Goal: Communication & Community: Ask a question

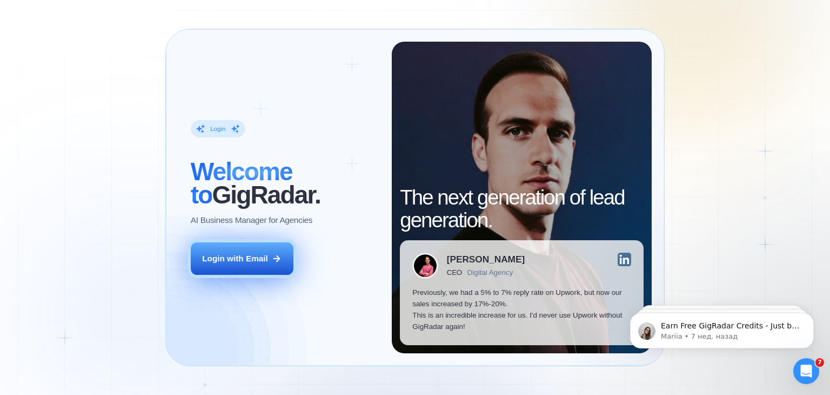
click at [272, 269] on button "Login with Email" at bounding box center [242, 258] width 103 height 32
click at [273, 258] on icon at bounding box center [277, 258] width 10 height 10
click at [244, 253] on div "Login with Email" at bounding box center [235, 257] width 66 height 11
click at [271, 261] on button "Login with Email" at bounding box center [242, 258] width 103 height 32
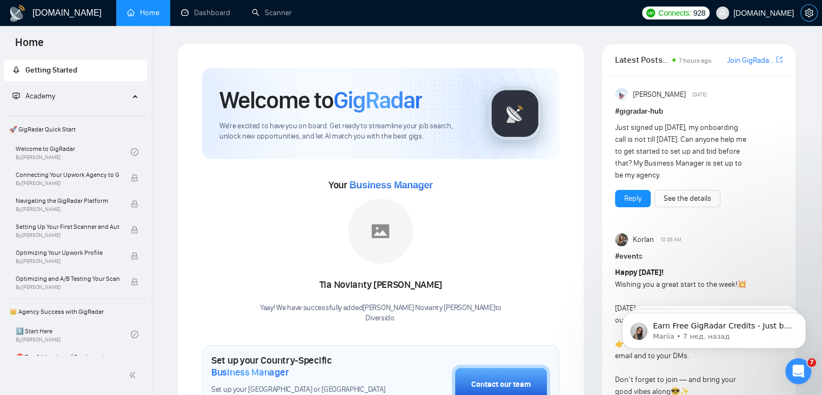
click at [806, 17] on icon "setting" at bounding box center [809, 13] width 9 height 9
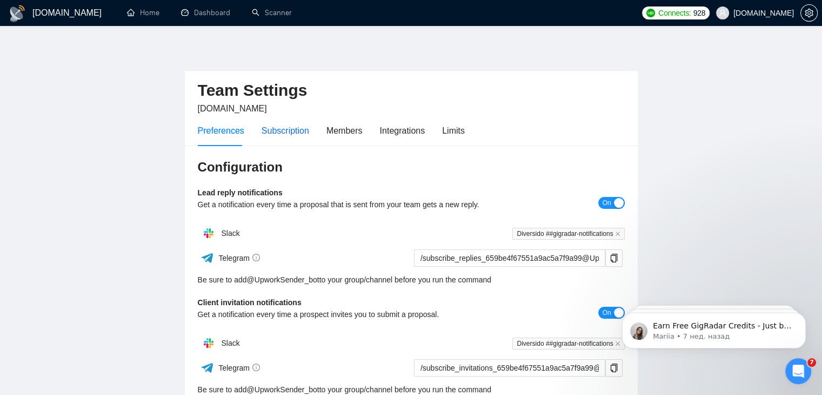
click at [290, 136] on div "Subscription" at bounding box center [286, 131] width 48 height 14
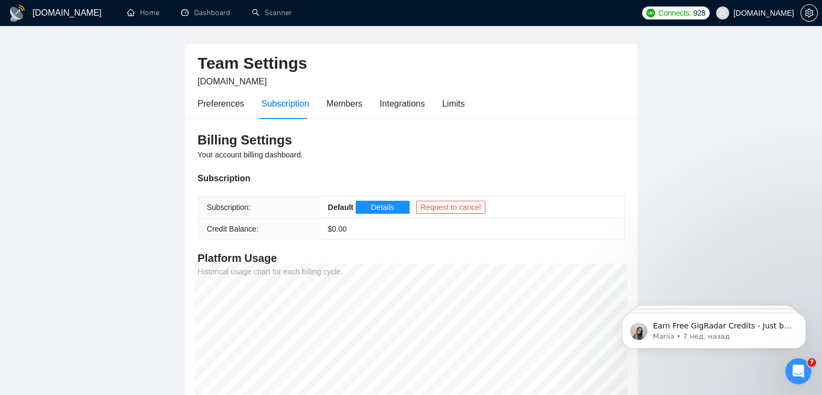
scroll to position [28, 0]
click at [368, 204] on button "Details" at bounding box center [383, 206] width 54 height 13
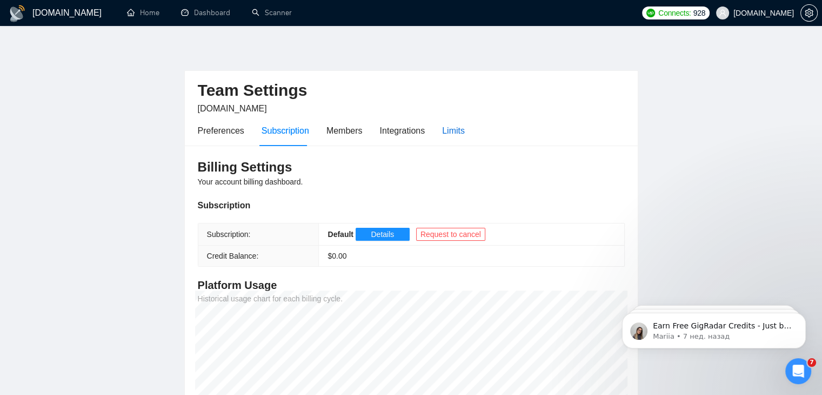
click at [446, 132] on div "Limits" at bounding box center [453, 131] width 23 height 14
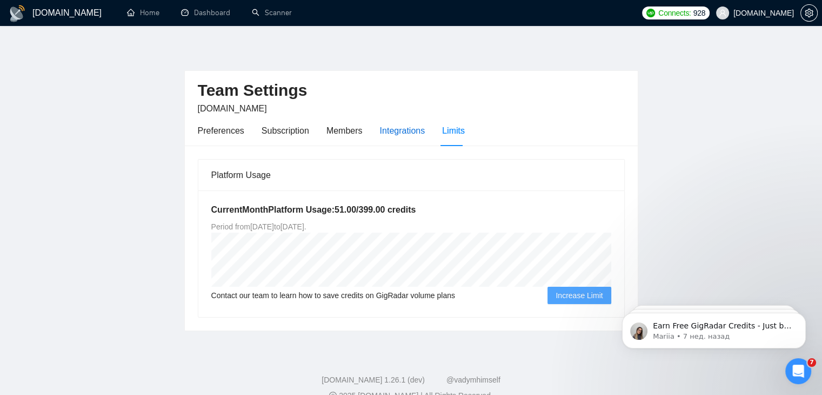
click at [409, 135] on div "Integrations" at bounding box center [402, 131] width 45 height 14
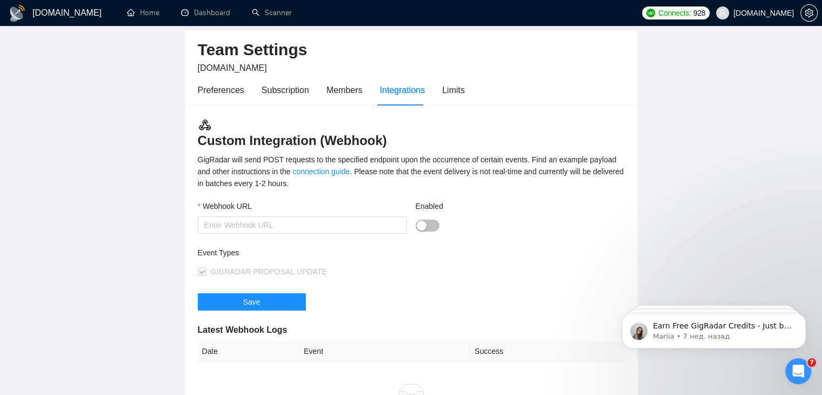
scroll to position [38, 0]
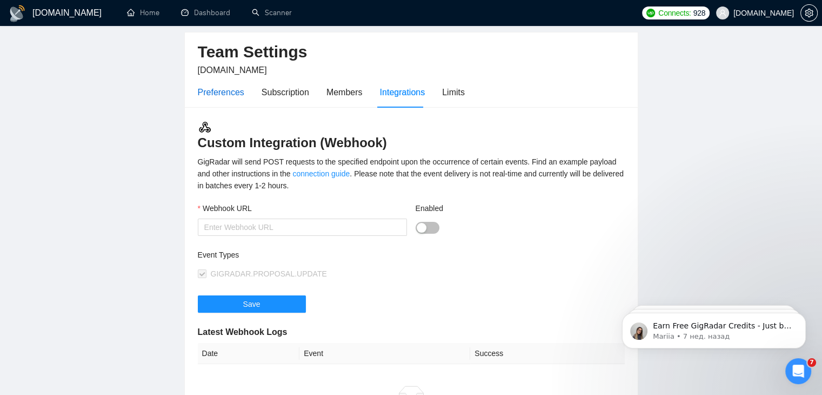
click at [215, 96] on div "Preferences" at bounding box center [221, 92] width 46 height 14
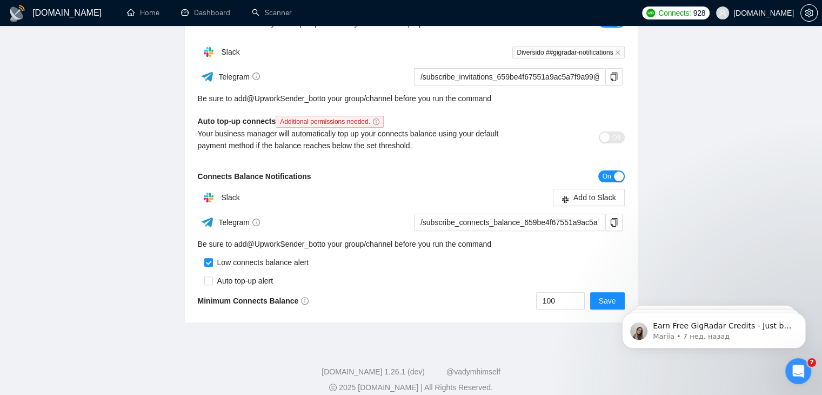
scroll to position [303, 0]
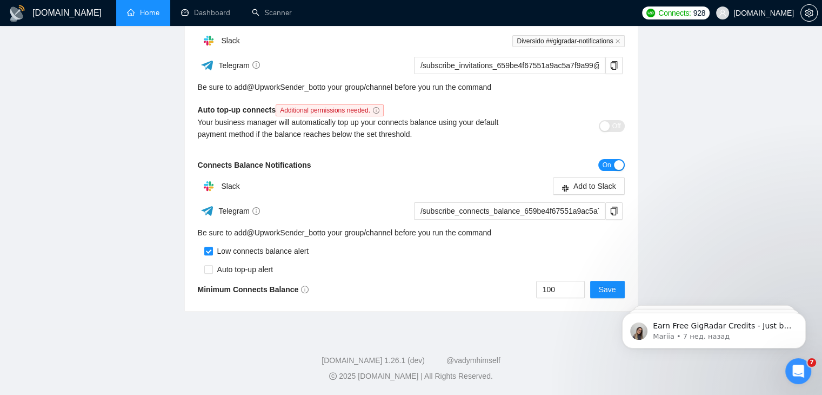
click at [155, 8] on link "Home" at bounding box center [143, 12] width 32 height 9
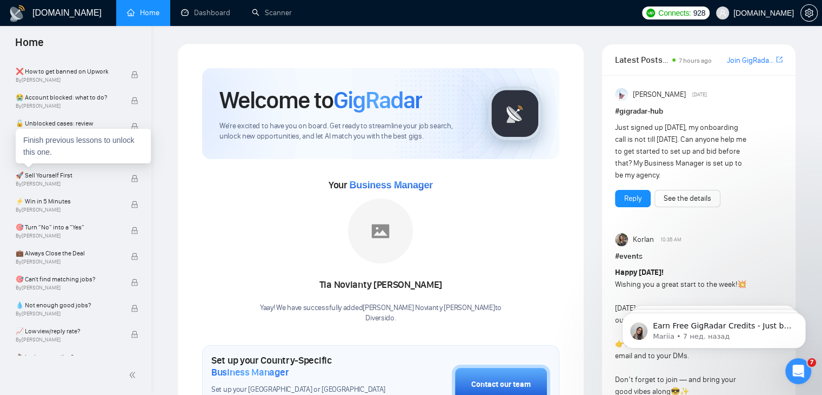
scroll to position [691, 0]
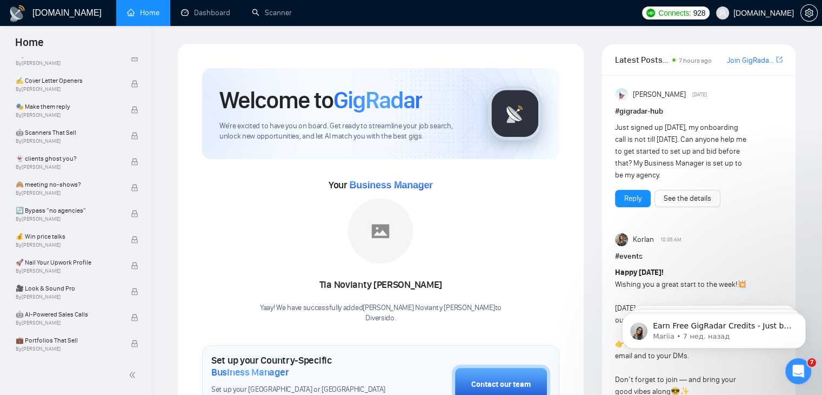
click at [58, 13] on h1 "GigRadar.io" at bounding box center [66, 13] width 69 height 26
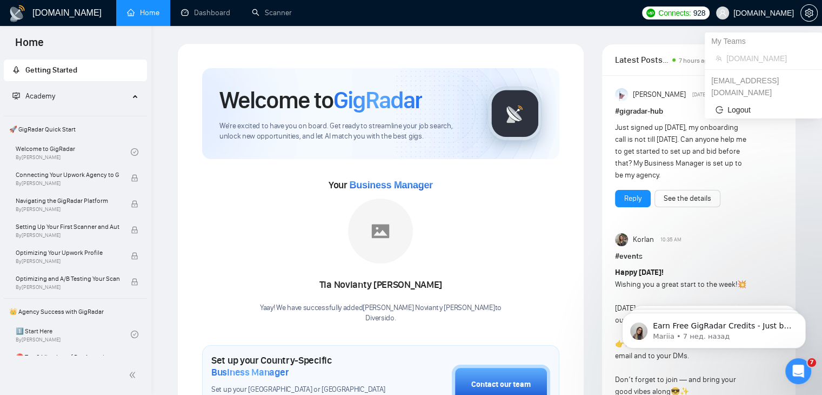
click at [763, 13] on span "Diversido.io" at bounding box center [763, 13] width 61 height 0
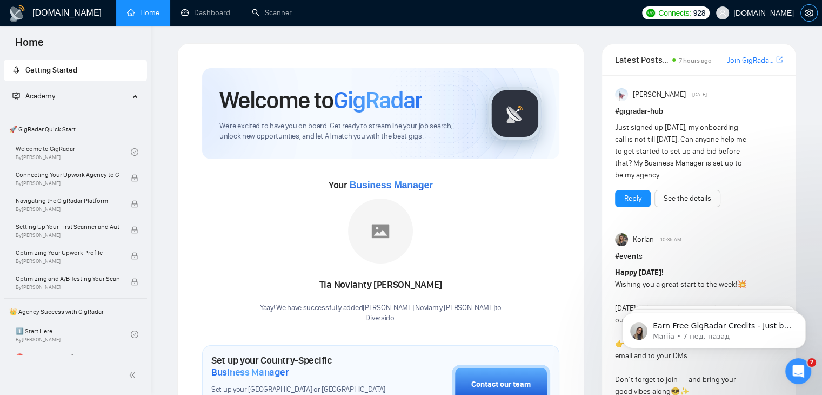
click at [807, 6] on button "button" at bounding box center [808, 12] width 17 height 17
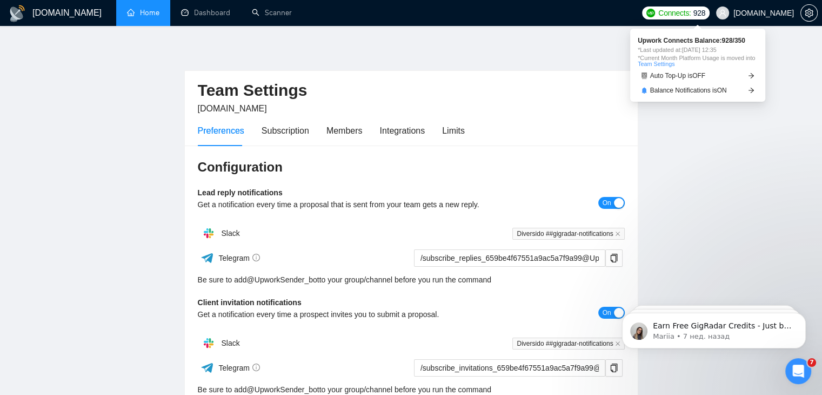
click at [705, 17] on span "928" at bounding box center [699, 13] width 12 height 12
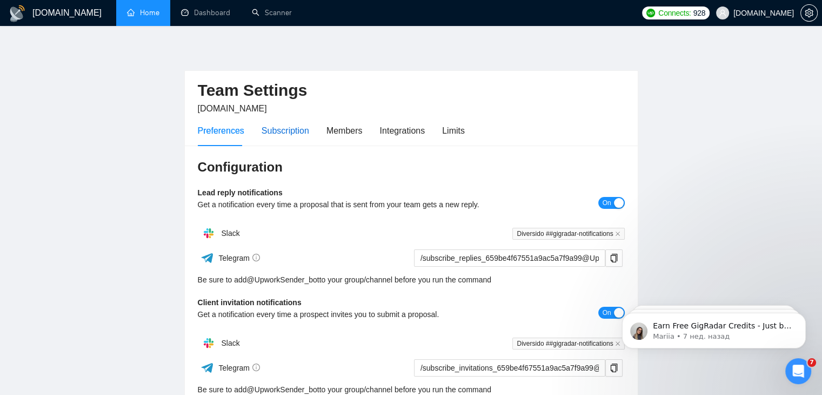
click at [282, 137] on div "Subscription" at bounding box center [286, 131] width 48 height 14
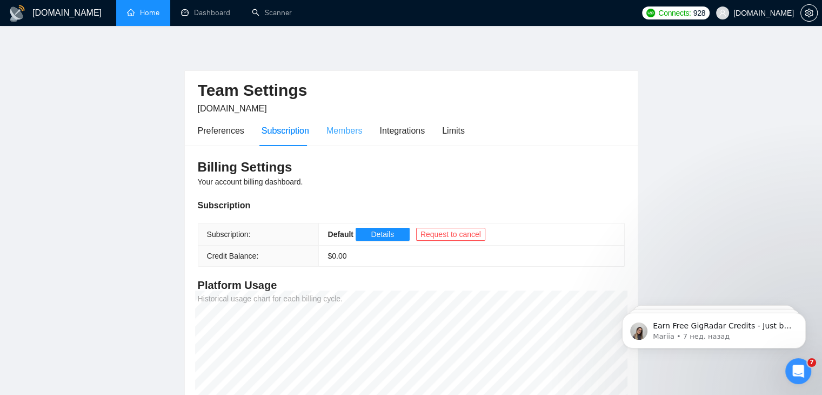
click at [352, 139] on div "Members" at bounding box center [344, 130] width 36 height 31
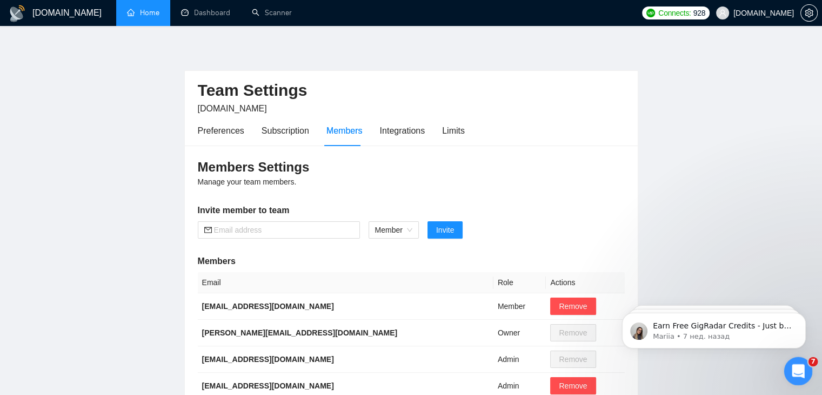
click at [795, 376] on div "Открыть службу сообщений Intercom" at bounding box center [797, 369] width 36 height 36
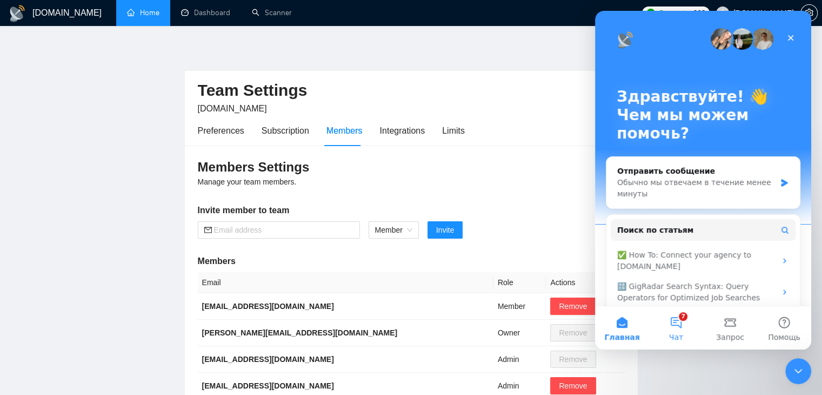
click at [671, 323] on button "7 Чат" at bounding box center [676, 327] width 54 height 43
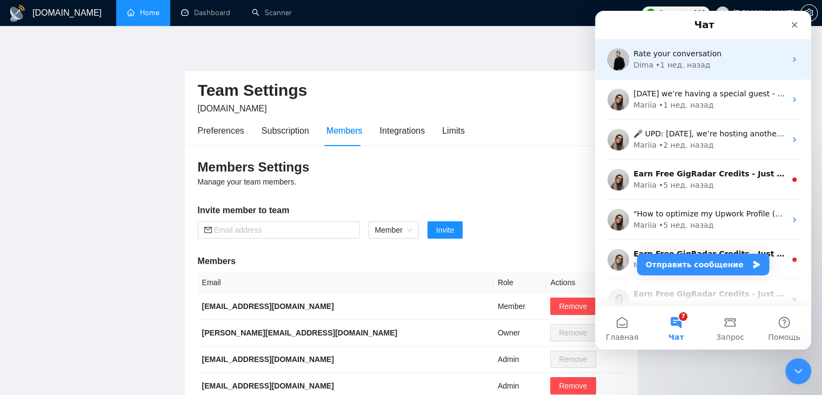
click at [672, 59] on div "Rate your conversation" at bounding box center [709, 53] width 152 height 11
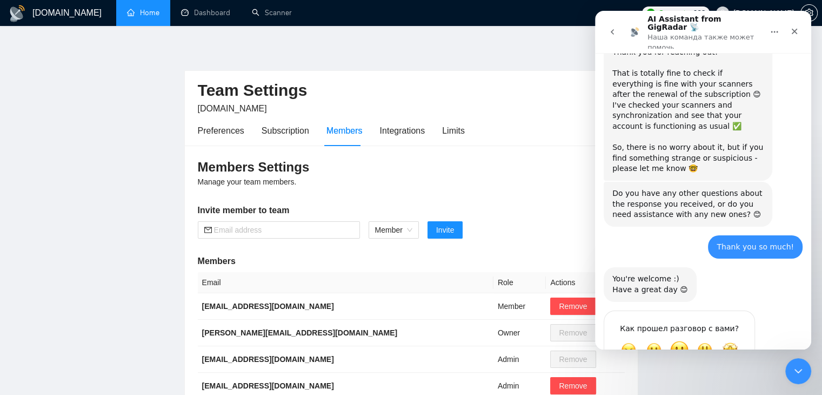
scroll to position [337, 0]
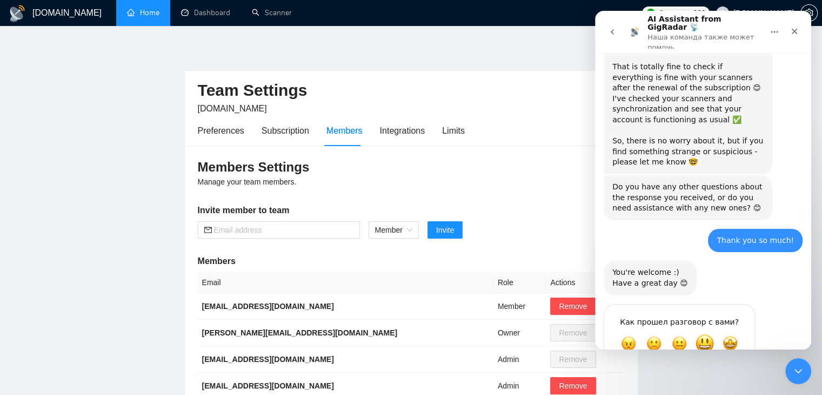
click at [703, 333] on span "Отлично" at bounding box center [704, 342] width 19 height 19
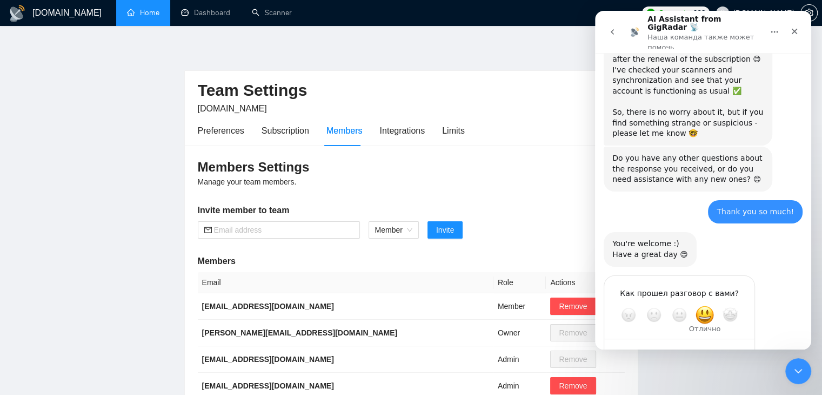
scroll to position [366, 0]
click at [789, 356] on div "Закрыть службу сообщений Intercom" at bounding box center [797, 369] width 26 height 26
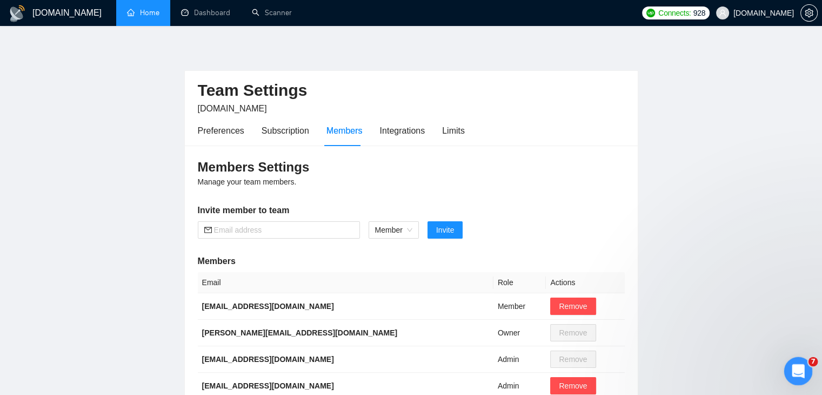
click at [789, 357] on div "Открыть службу сообщений Intercom" at bounding box center [797, 369] width 36 height 36
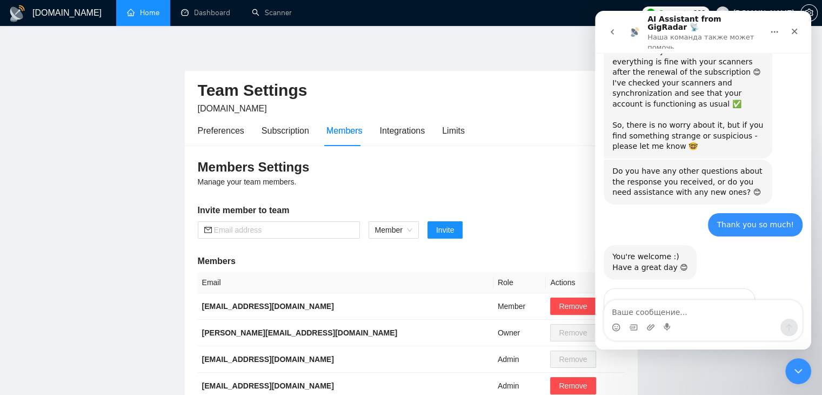
scroll to position [363, 0]
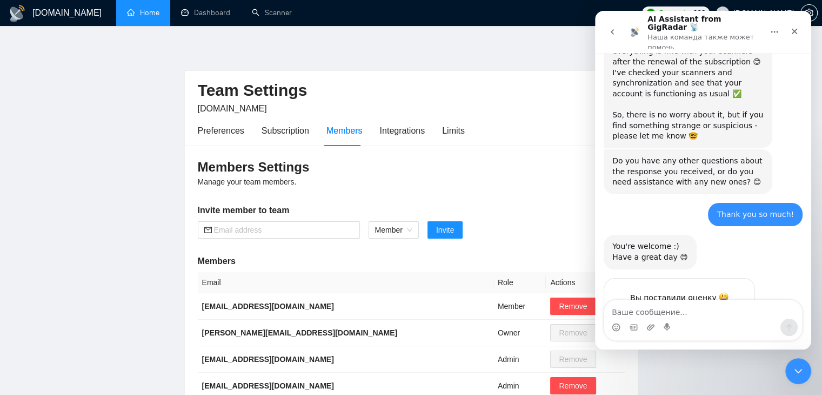
click at [705, 318] on div "Мессенджер Intercom" at bounding box center [703, 326] width 198 height 17
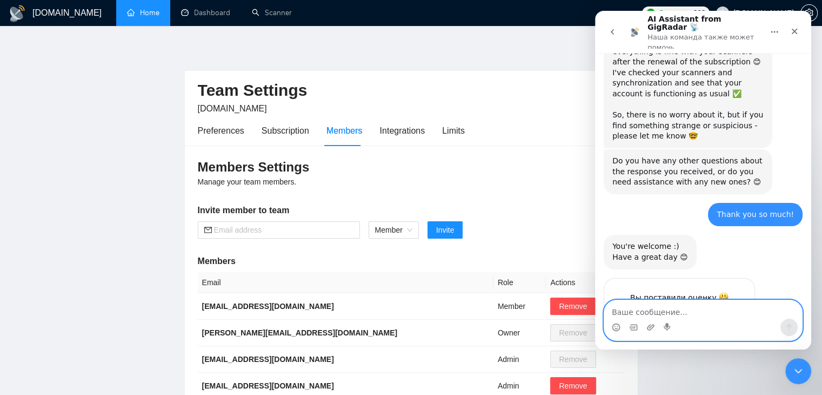
click at [692, 312] on textarea "Ваше сообщение..." at bounding box center [703, 309] width 198 height 18
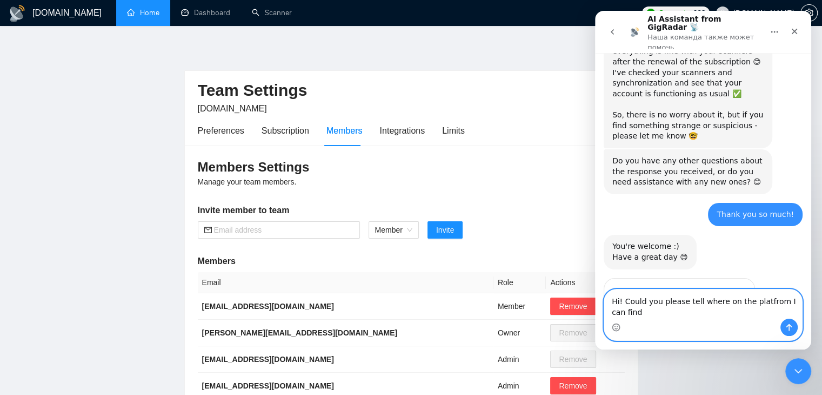
scroll to position [373, 0]
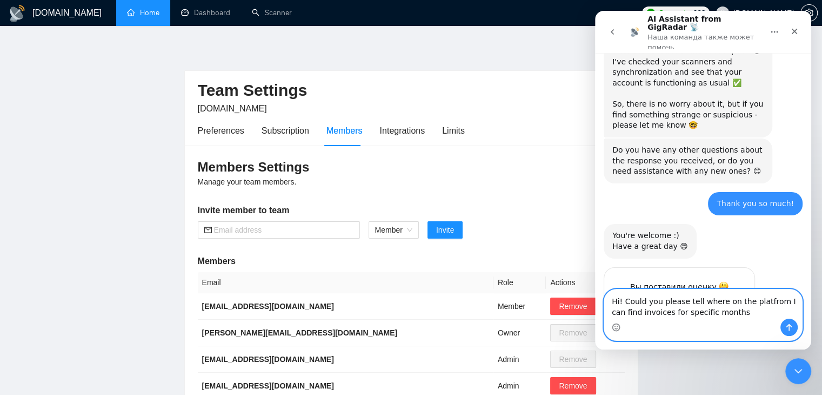
type textarea "Hi! Could you please tell where on the platfrom I can find invoices for specifi…"
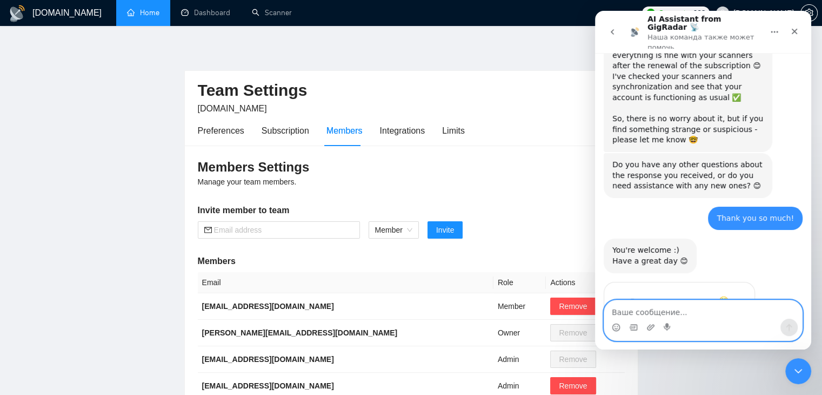
scroll to position [445, 0]
